Goal: Entertainment & Leisure: Browse casually

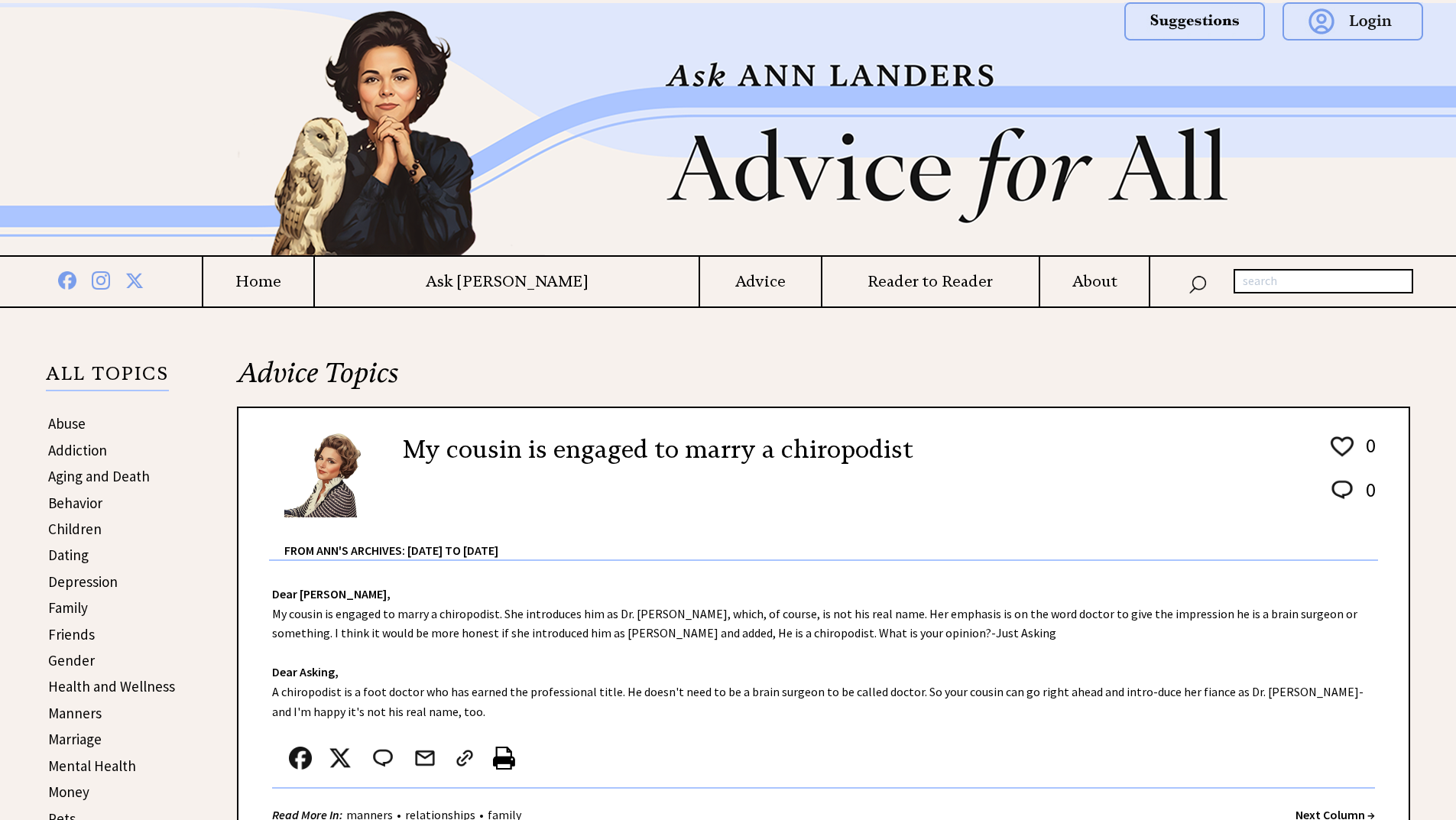
click at [585, 515] on div "My cousin is engaged to marry a chiropodist 0 0 0 0 From Ann's Archives: 1955 t…" at bounding box center [824, 490] width 1109 height 141
click at [437, 614] on div "Dear Ann Landers, My cousin is engaged to marry a chiropodist. She introduces h…" at bounding box center [824, 709] width 1170 height 296
click at [525, 726] on div "Dear Ann Landers, My cousin is engaged to marry a chiropodist. She introduces h…" at bounding box center [824, 709] width 1170 height 296
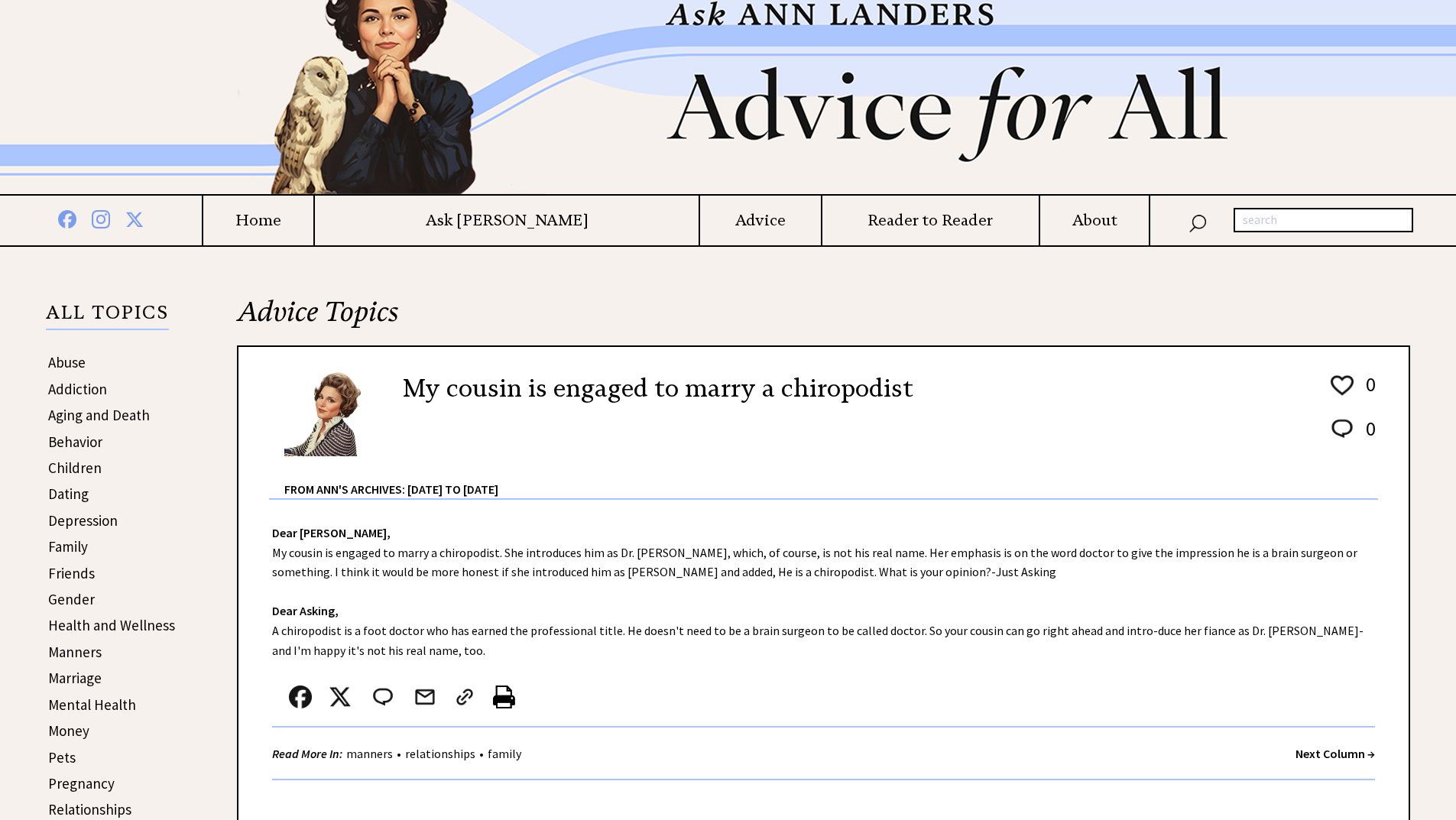
scroll to position [92, 0]
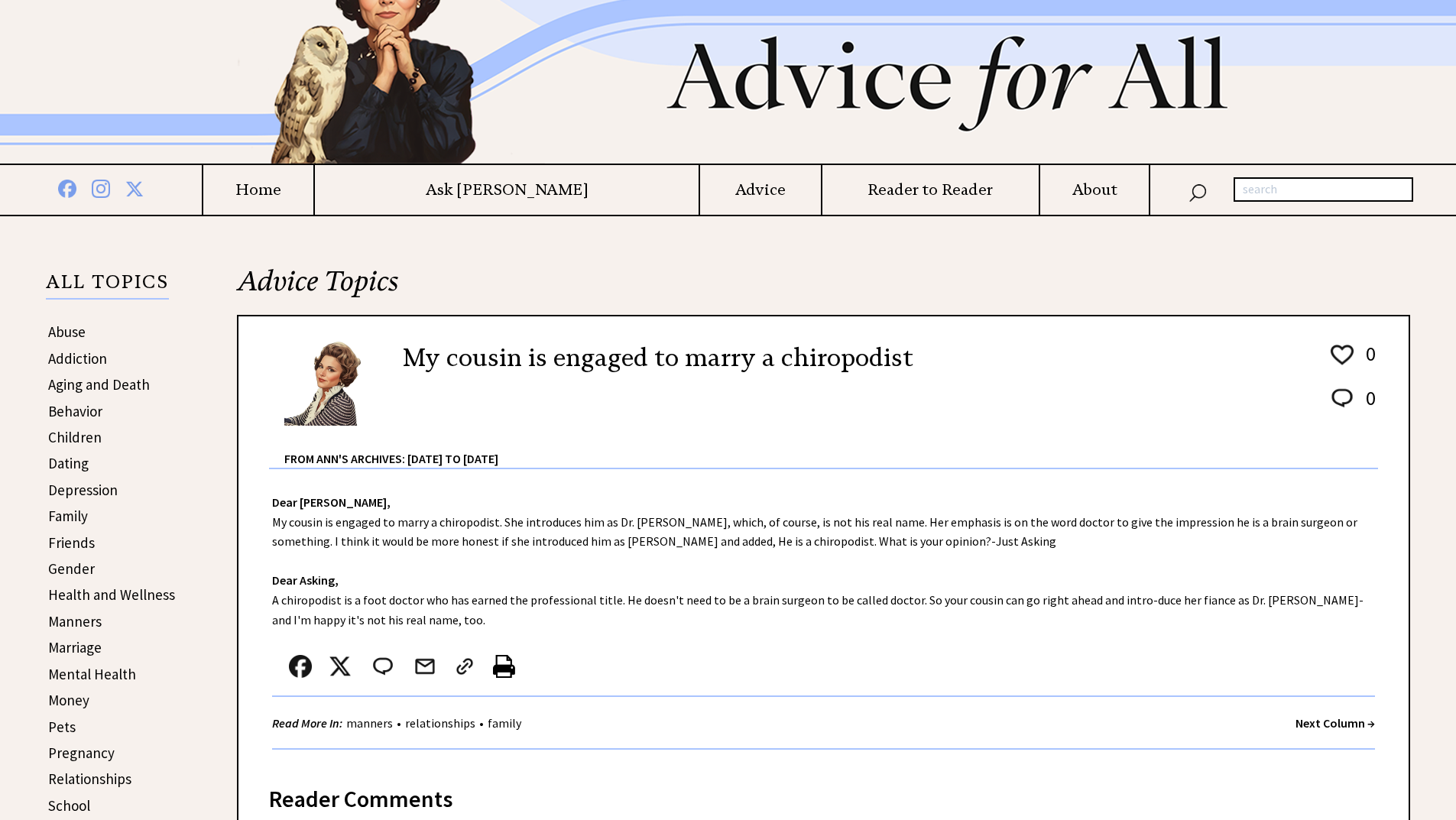
click at [1331, 720] on strong "Next Column →" at bounding box center [1336, 723] width 80 height 16
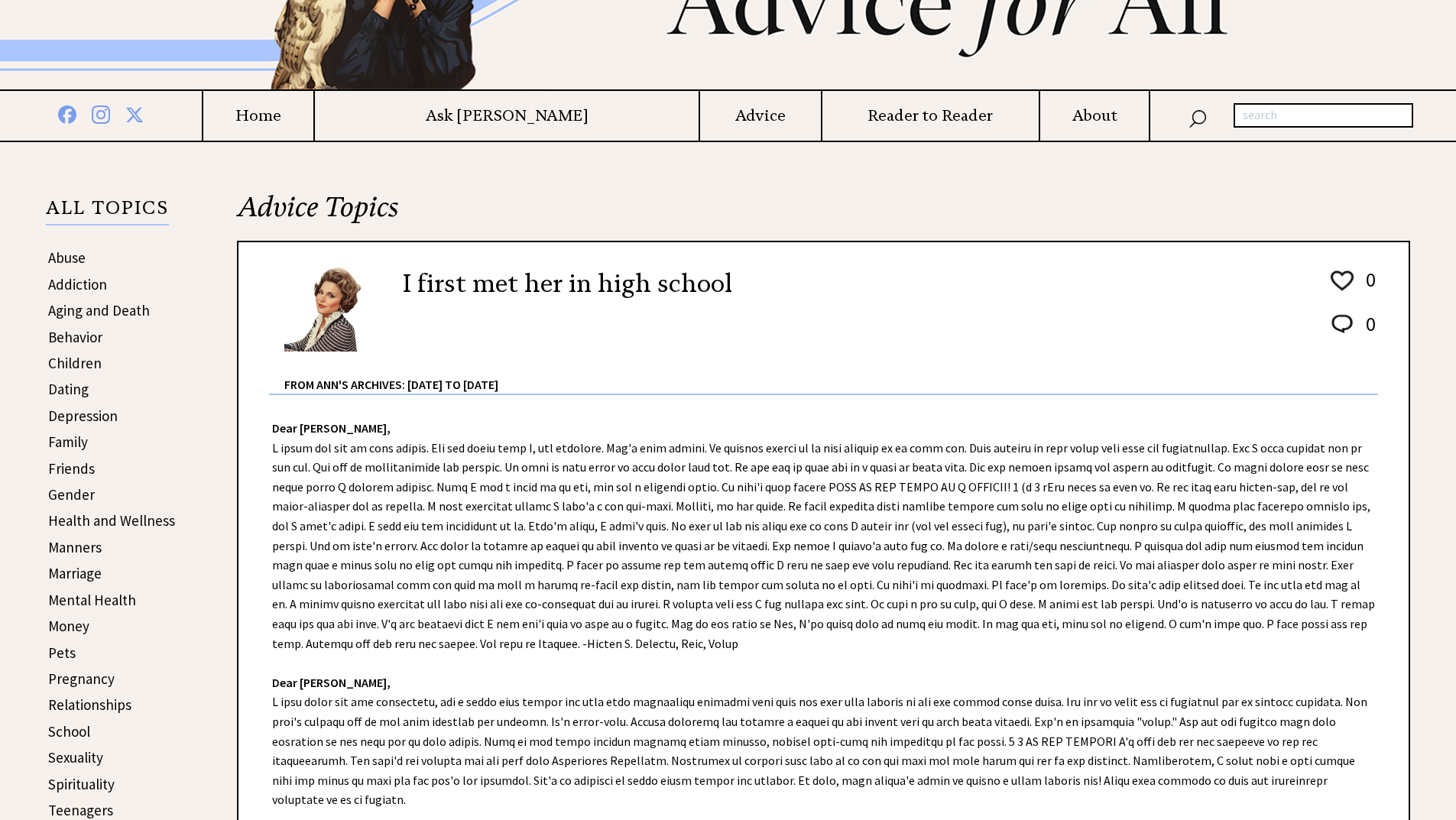
scroll to position [214, 0]
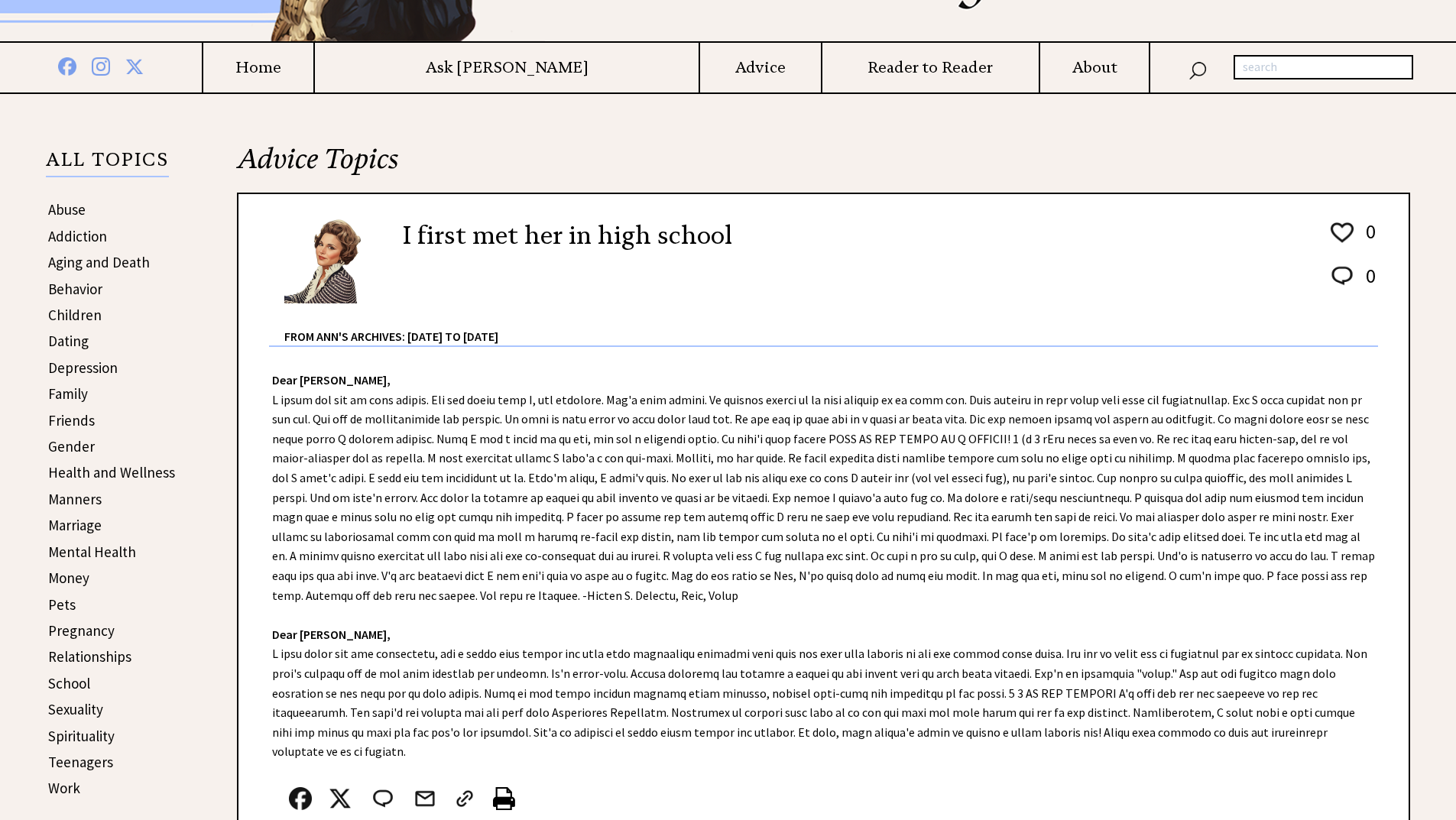
click at [562, 459] on div "Dear Ann Landers, Dear Robert L. Rodgers, Read More In: addiction • relationshi…" at bounding box center [824, 621] width 1170 height 550
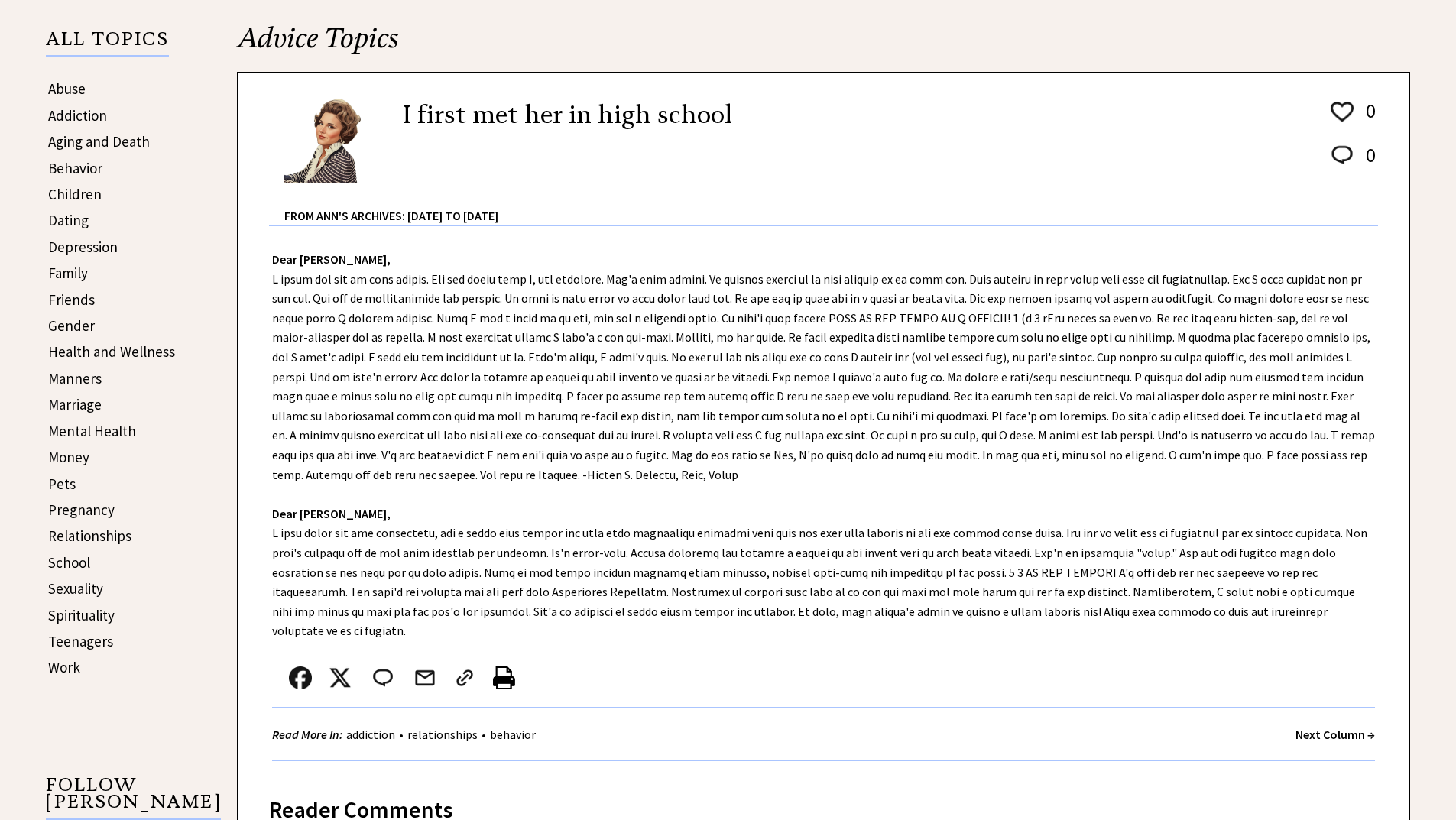
scroll to position [337, 0]
click at [1307, 726] on strong "Next Column →" at bounding box center [1336, 733] width 80 height 16
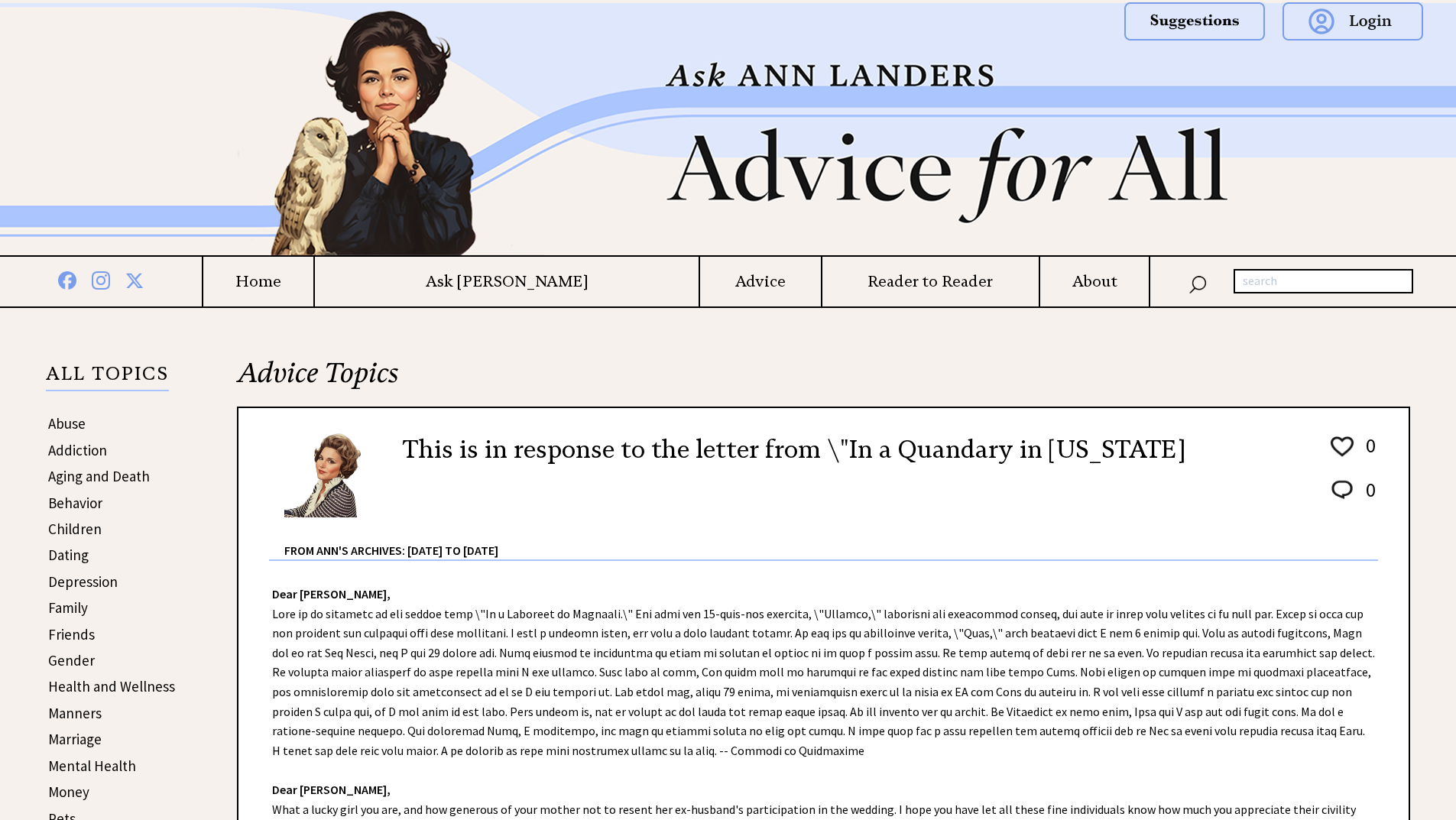
click at [828, 627] on div "Dear Ann Landers, Dear Roberta, What a lucky girl you are, and how generous of …" at bounding box center [824, 767] width 1170 height 413
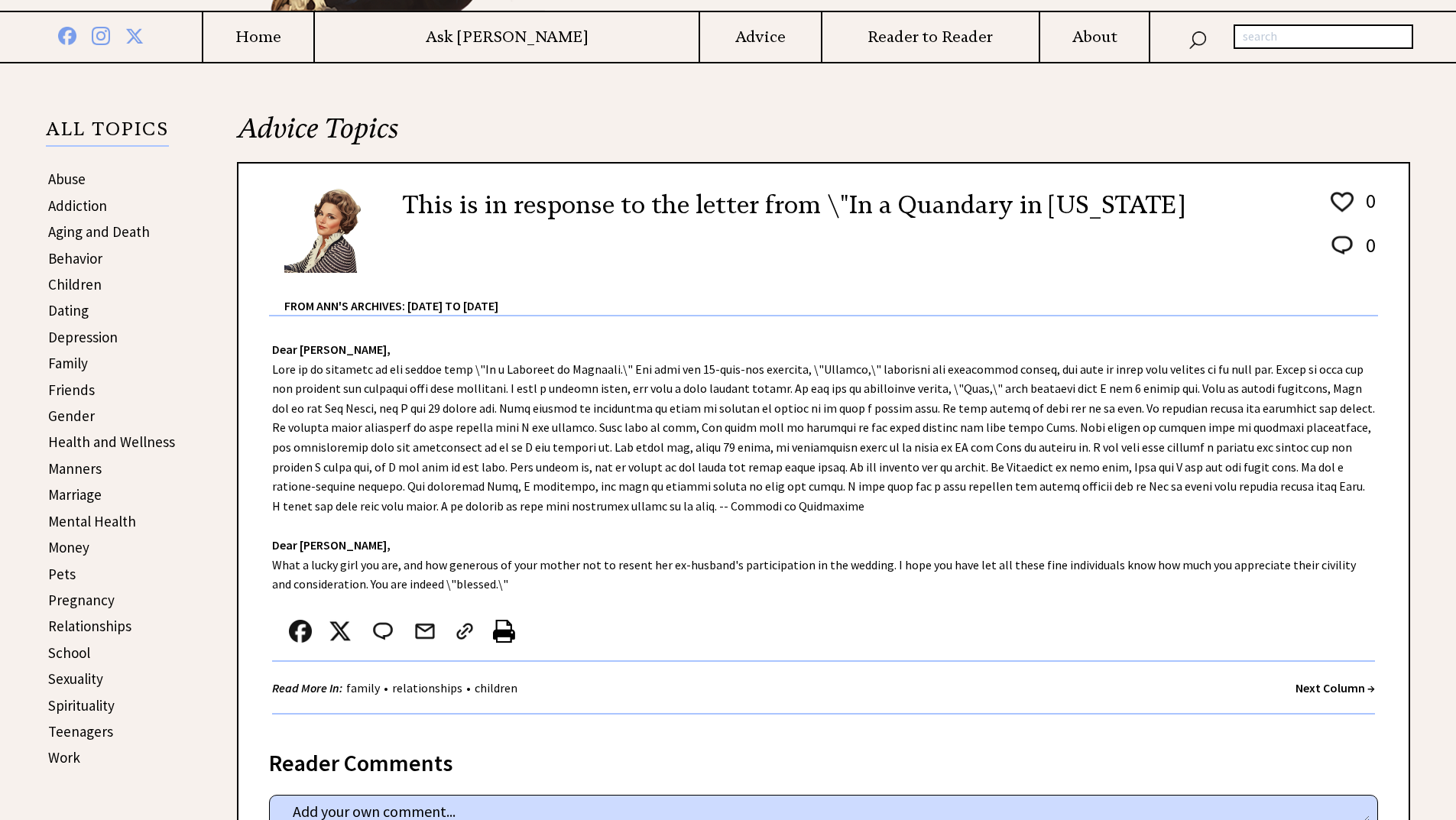
scroll to position [275, 0]
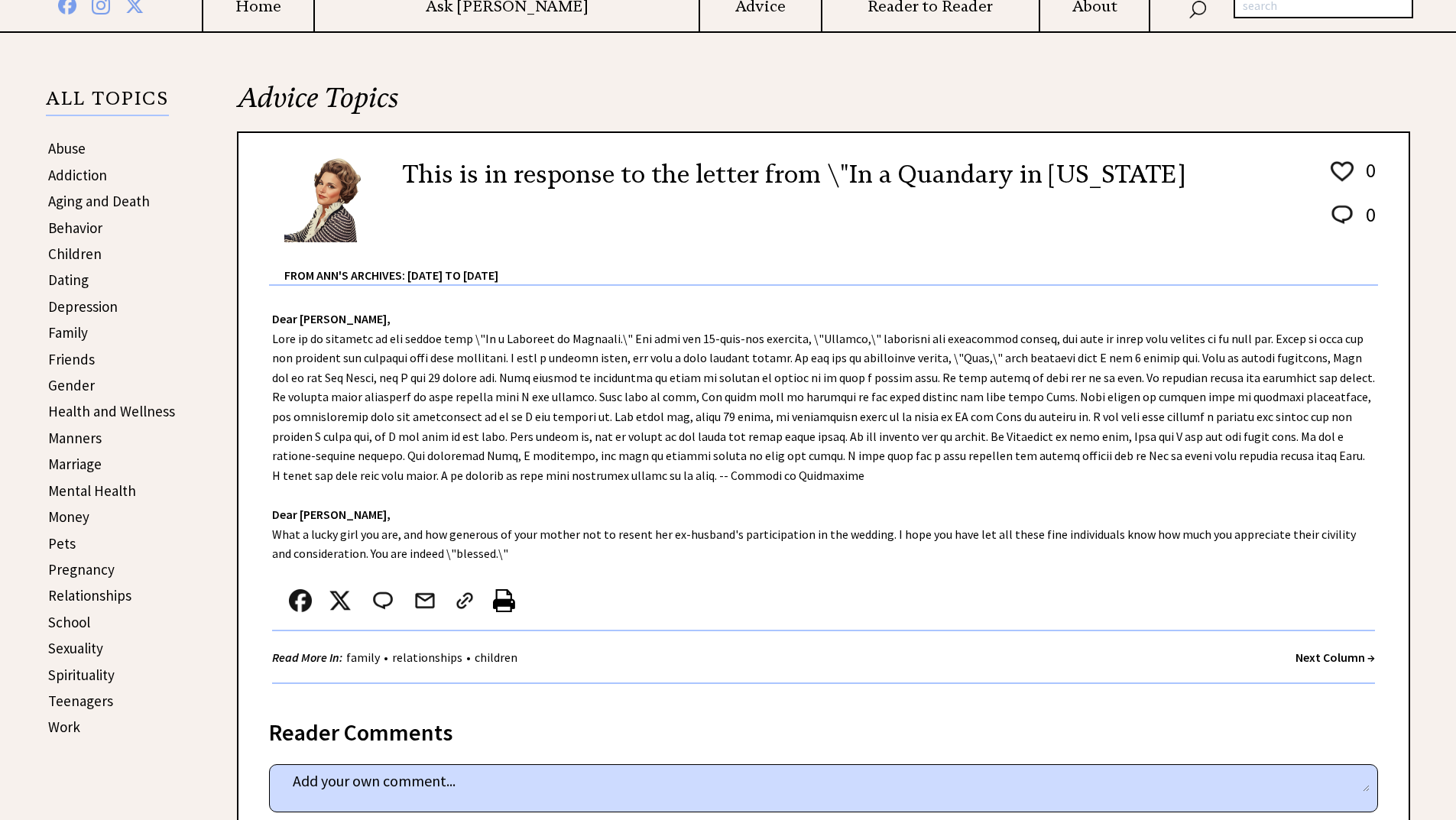
click at [1326, 657] on strong "Next Column →" at bounding box center [1336, 657] width 80 height 16
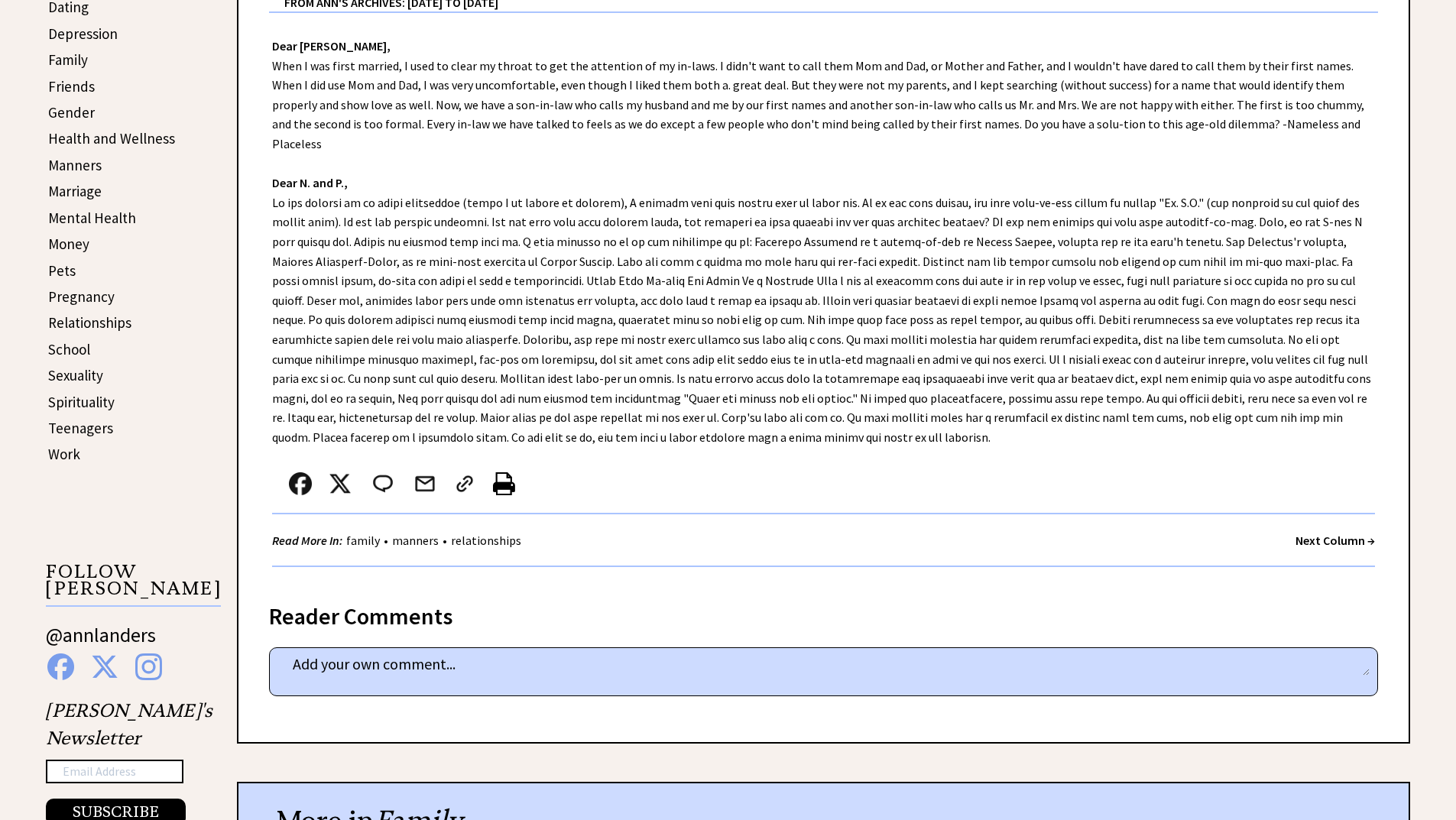
scroll to position [550, 0]
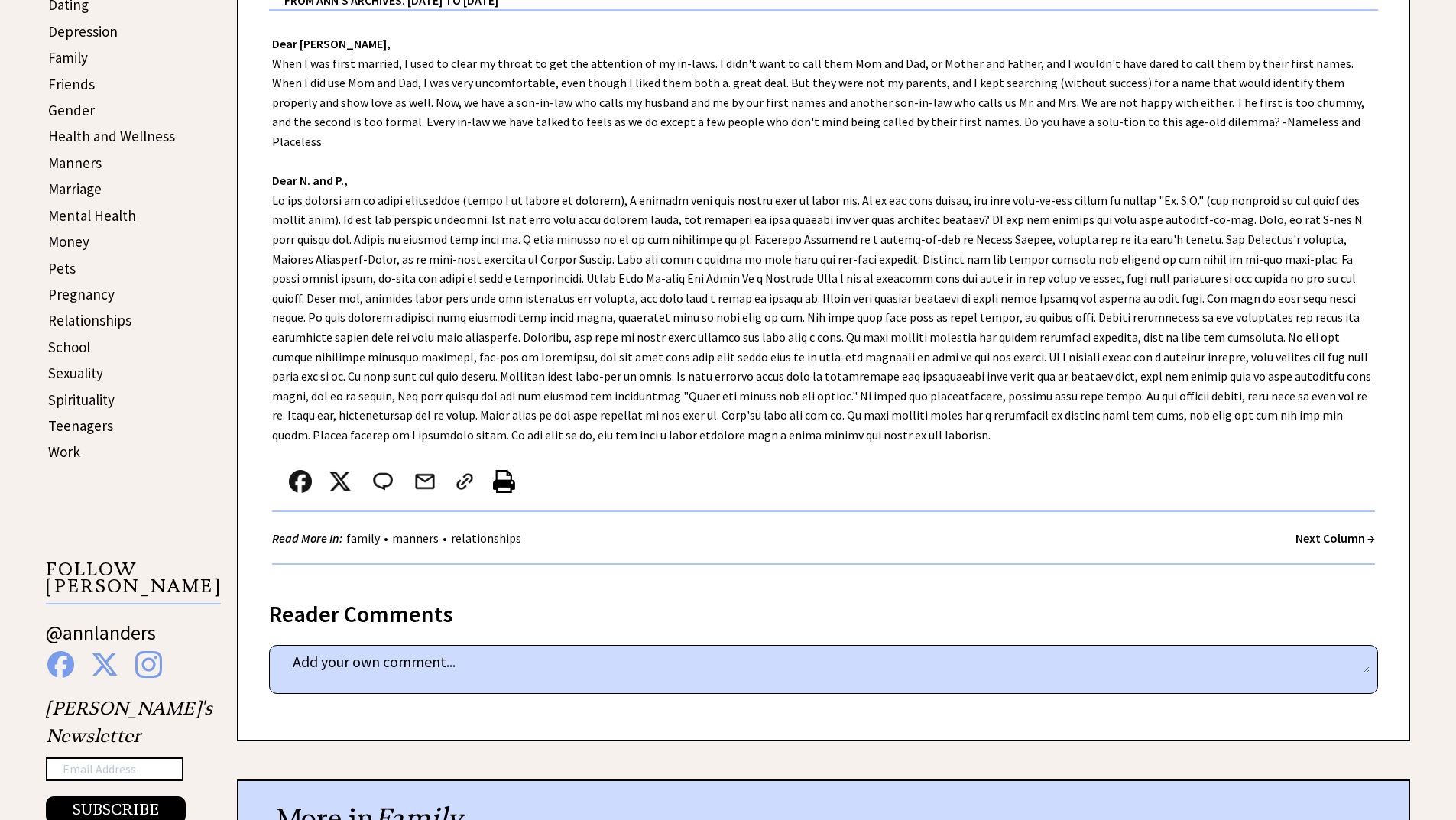
click at [1324, 531] on strong "Next Column →" at bounding box center [1336, 538] width 80 height 16
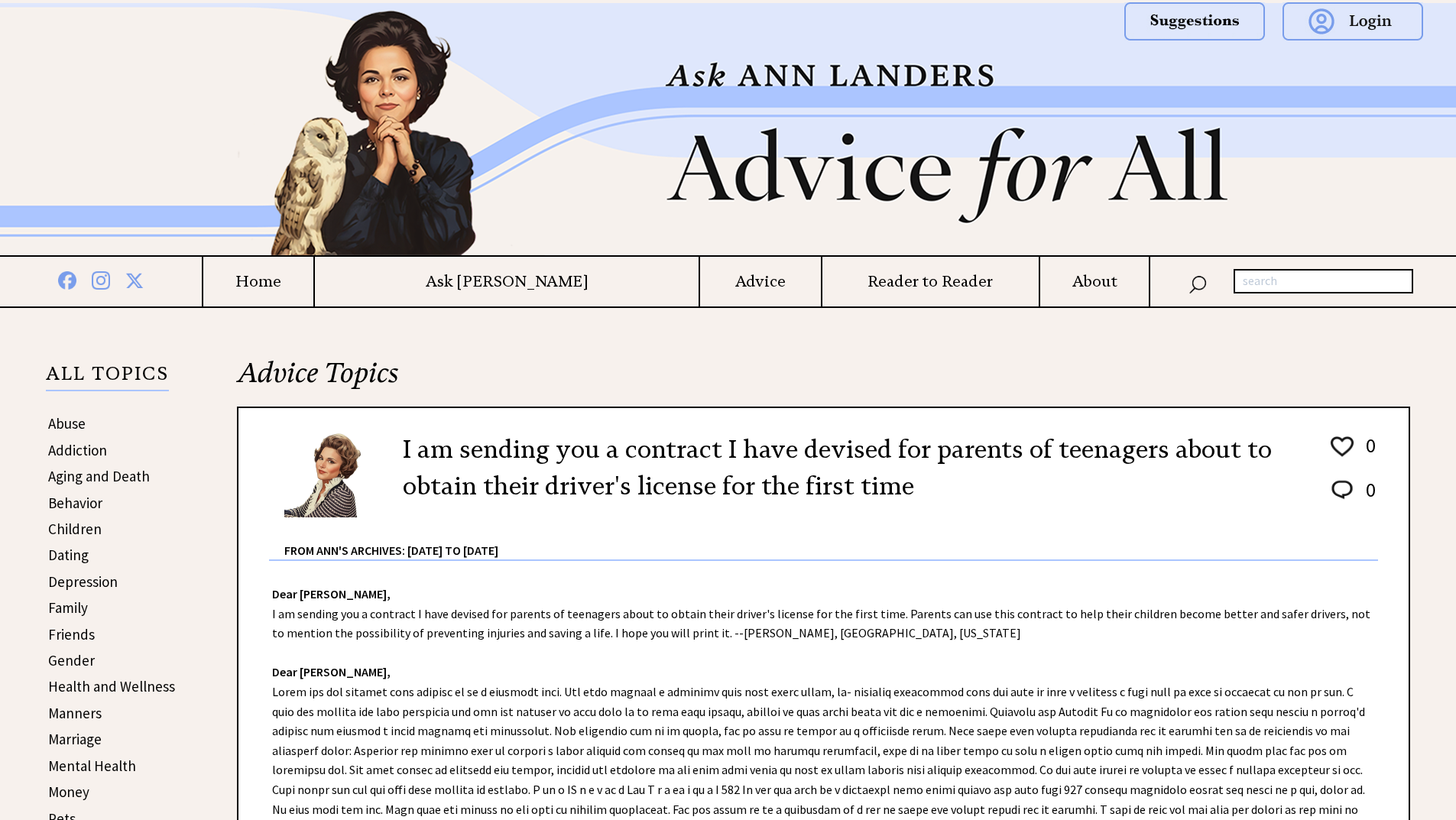
click at [863, 640] on div "Dear [PERSON_NAME], I am sending you a contract I have devised for parents of t…" at bounding box center [824, 788] width 1170 height 453
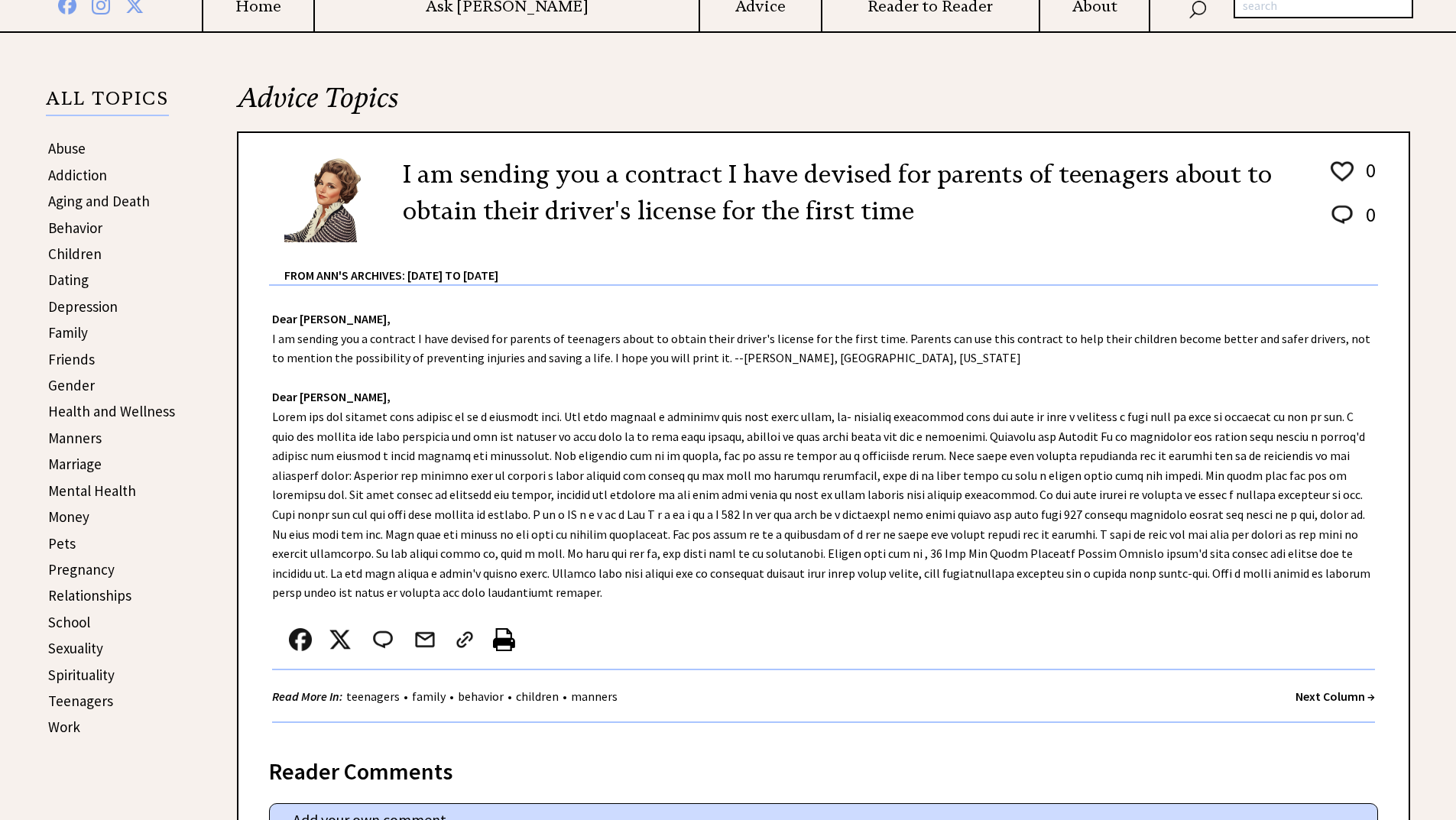
scroll to position [245, 0]
